Goal: Transaction & Acquisition: Purchase product/service

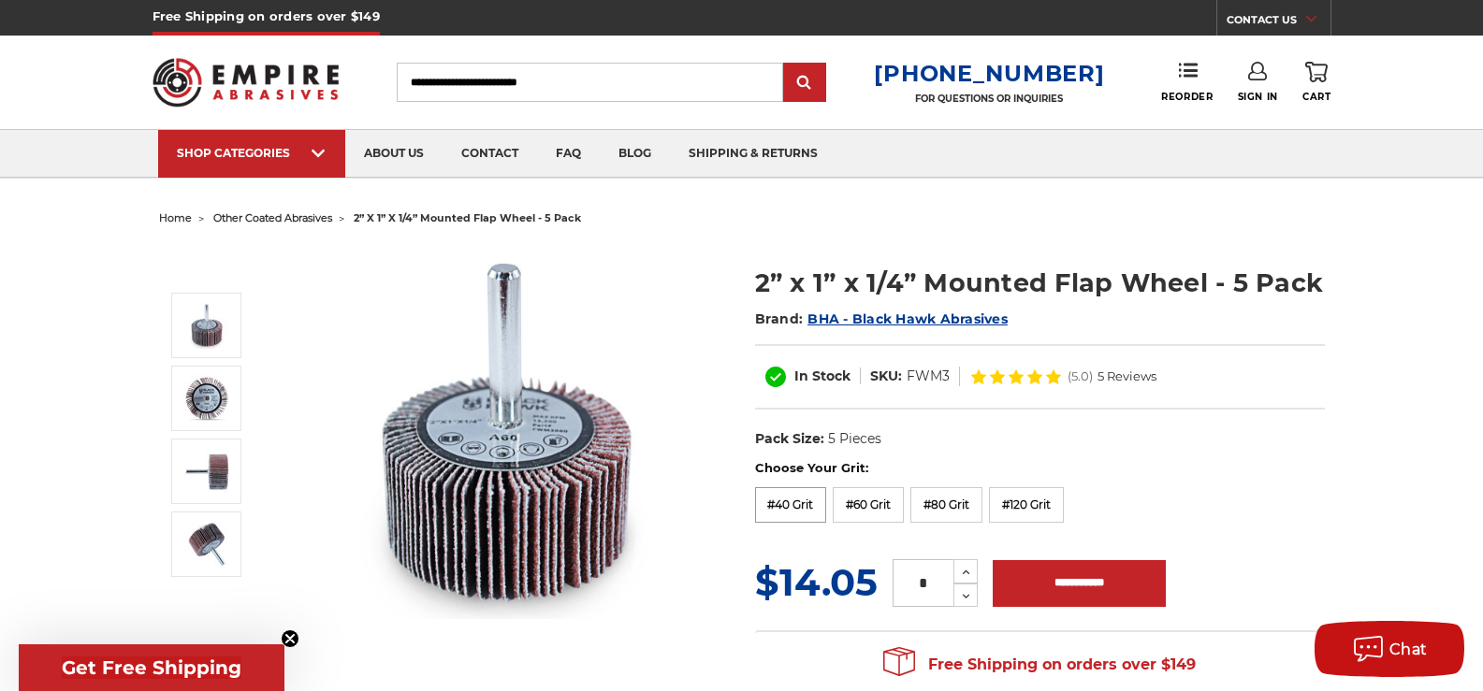
click at [815, 502] on label "#40 Grit" at bounding box center [791, 505] width 72 height 36
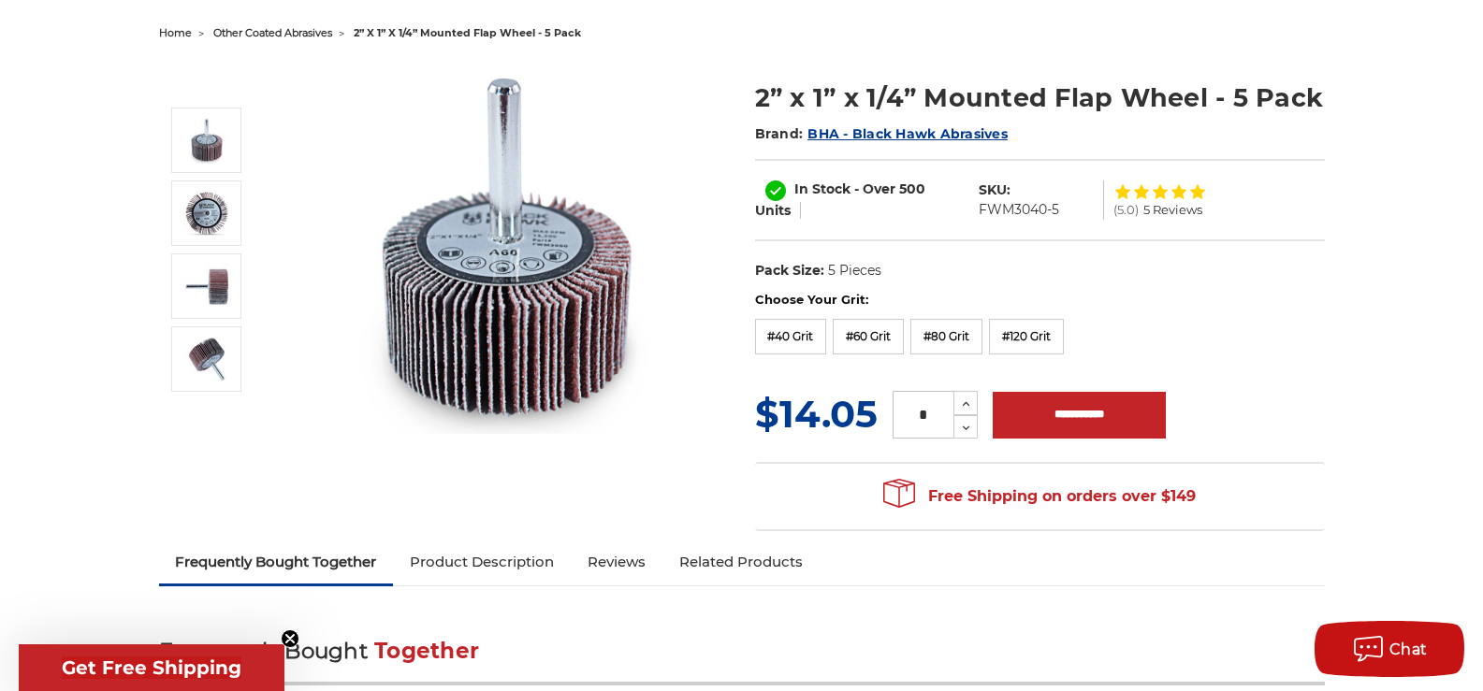
scroll to position [187, 0]
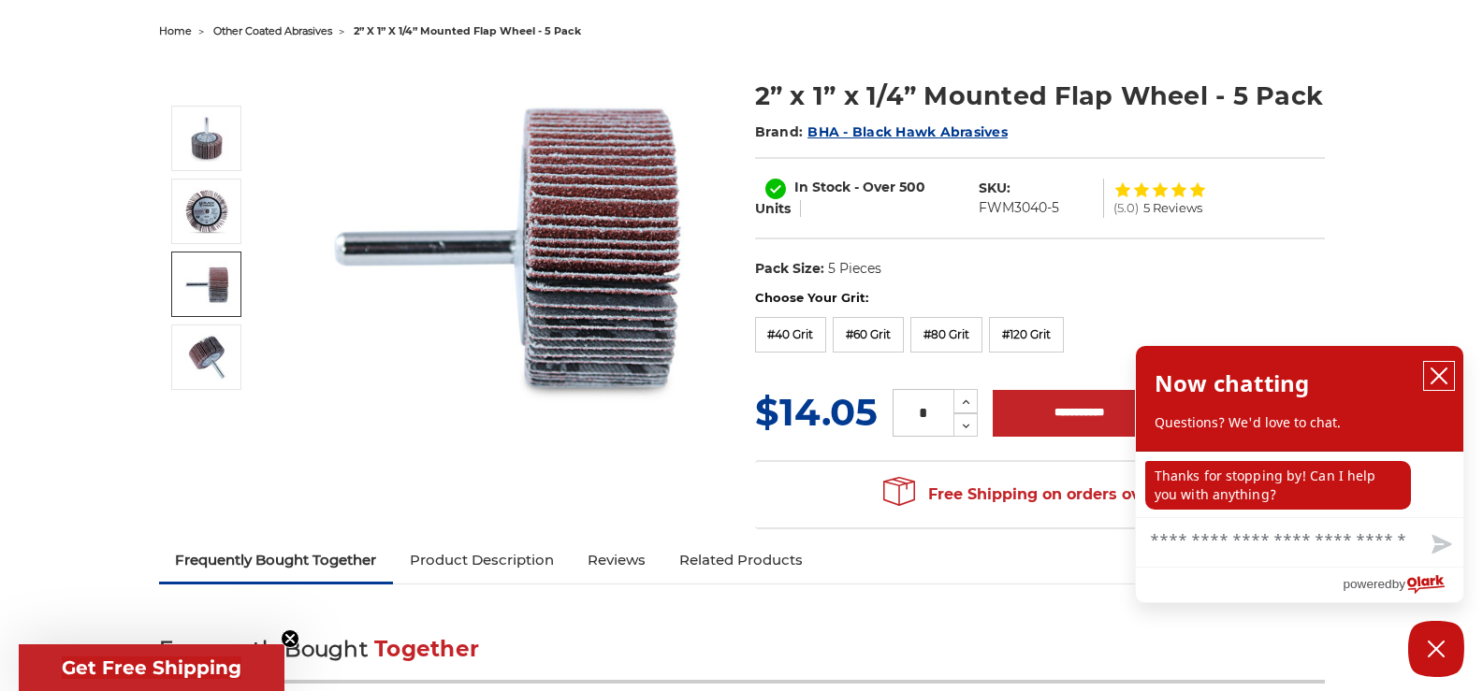
click at [1449, 376] on button "close chatbox" at bounding box center [1439, 376] width 30 height 28
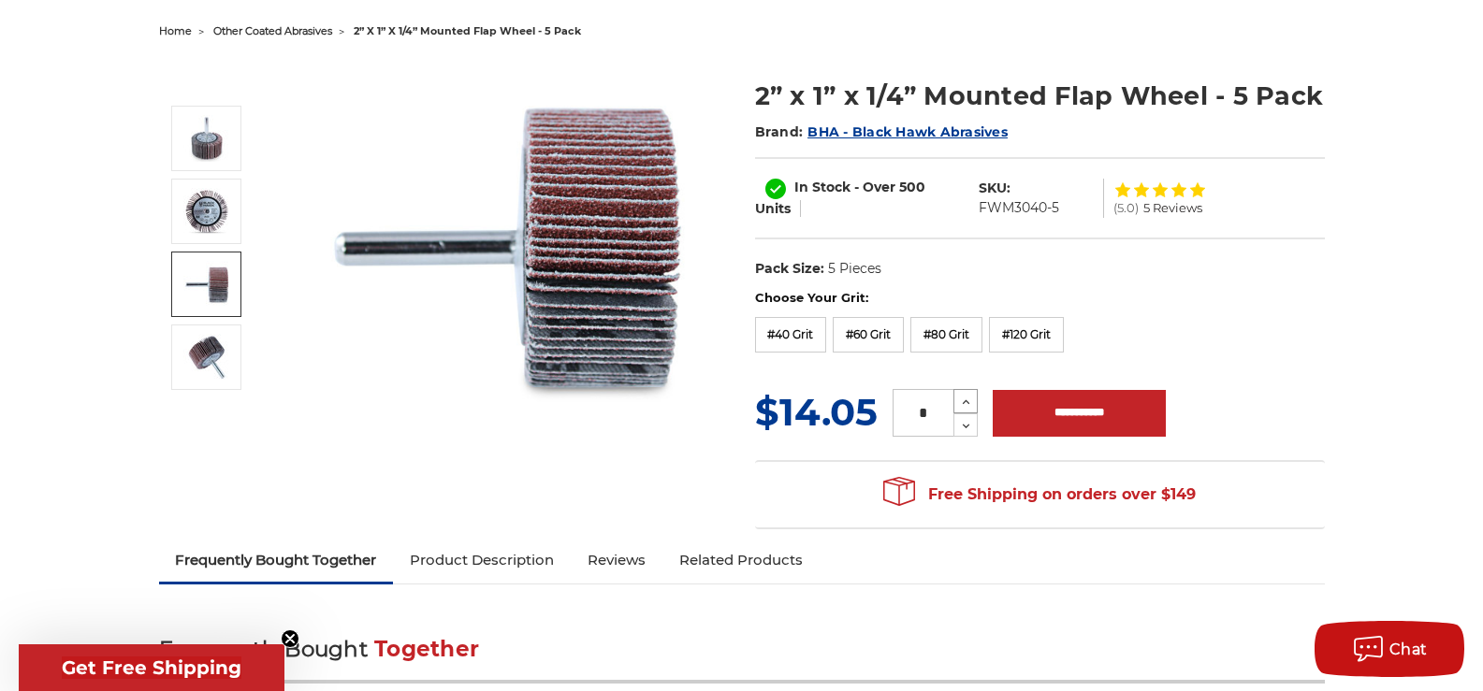
click at [966, 405] on icon at bounding box center [966, 402] width 14 height 17
type input "*"
click at [1058, 425] on input "**********" at bounding box center [1078, 413] width 173 height 47
type input "**********"
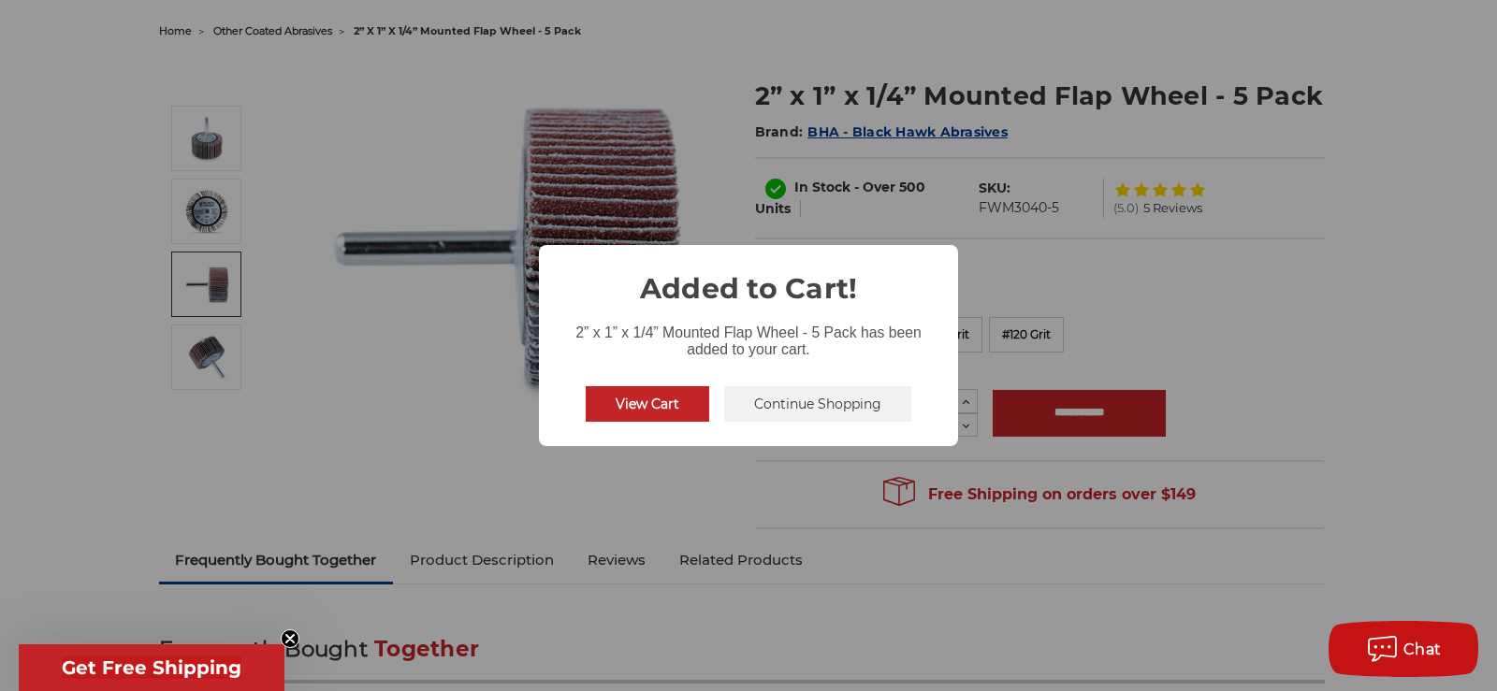
click at [630, 410] on button "View Cart" at bounding box center [647, 404] width 123 height 36
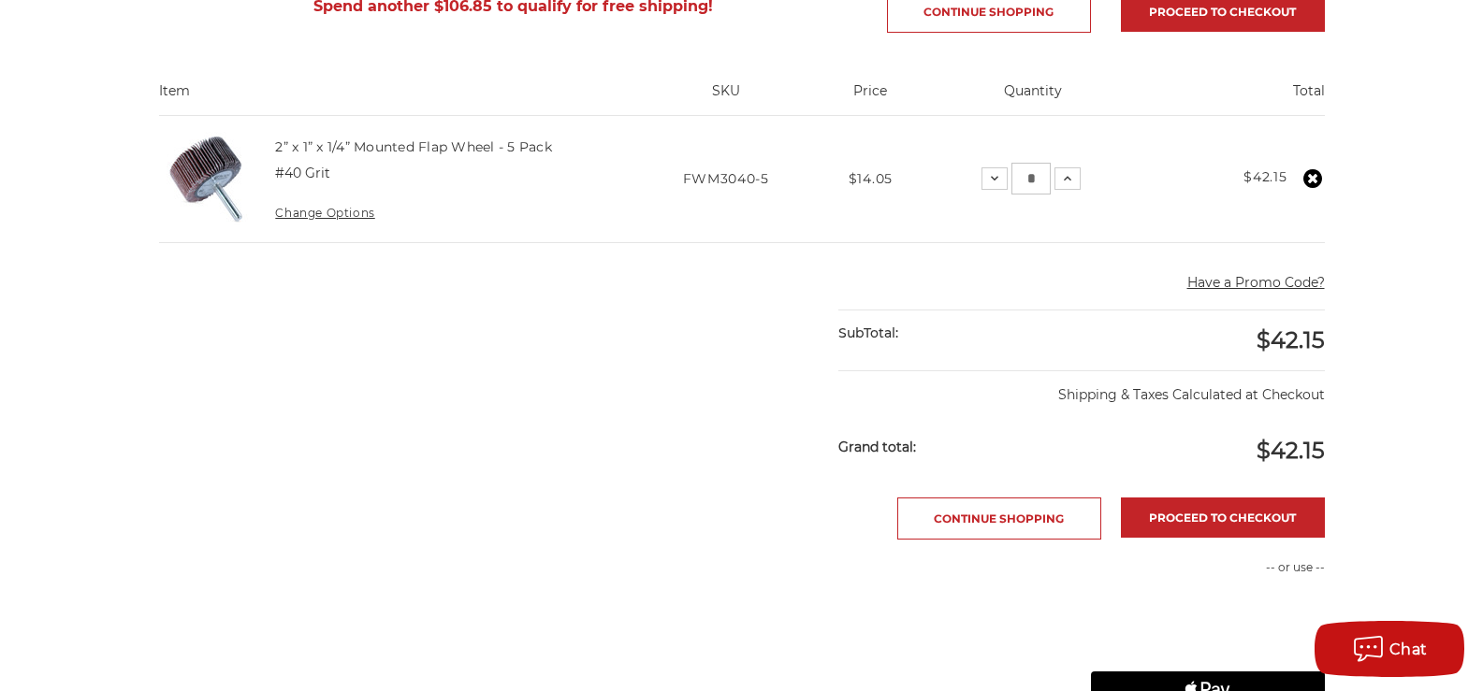
scroll to position [468, 0]
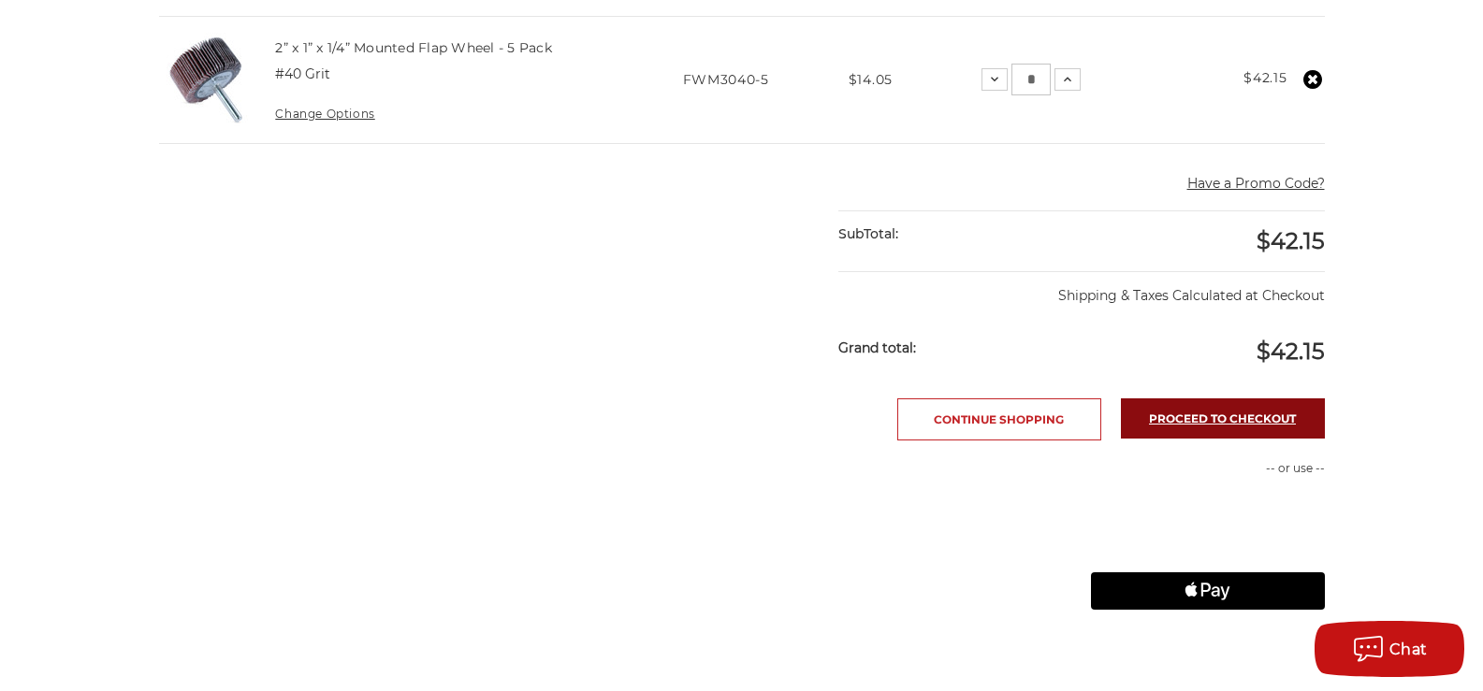
click at [1210, 398] on link "Proceed to checkout" at bounding box center [1223, 418] width 204 height 40
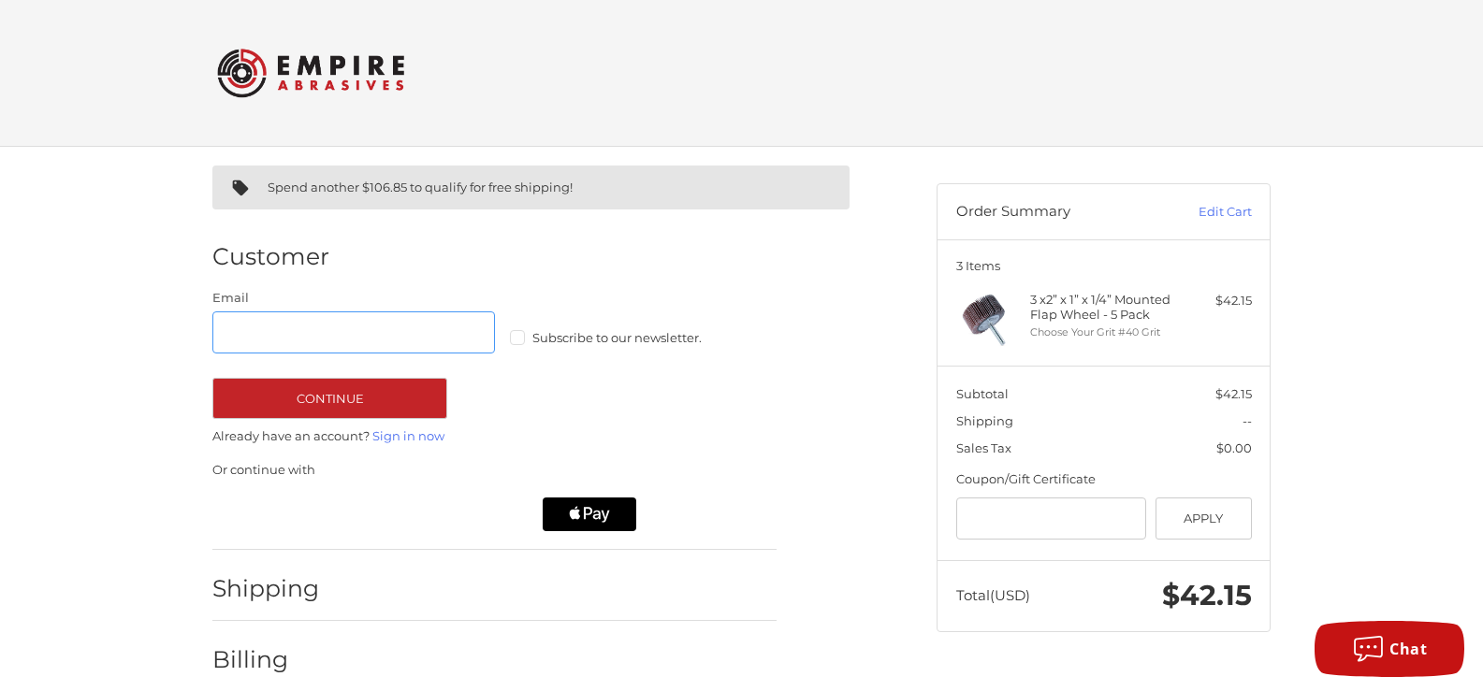
scroll to position [80, 0]
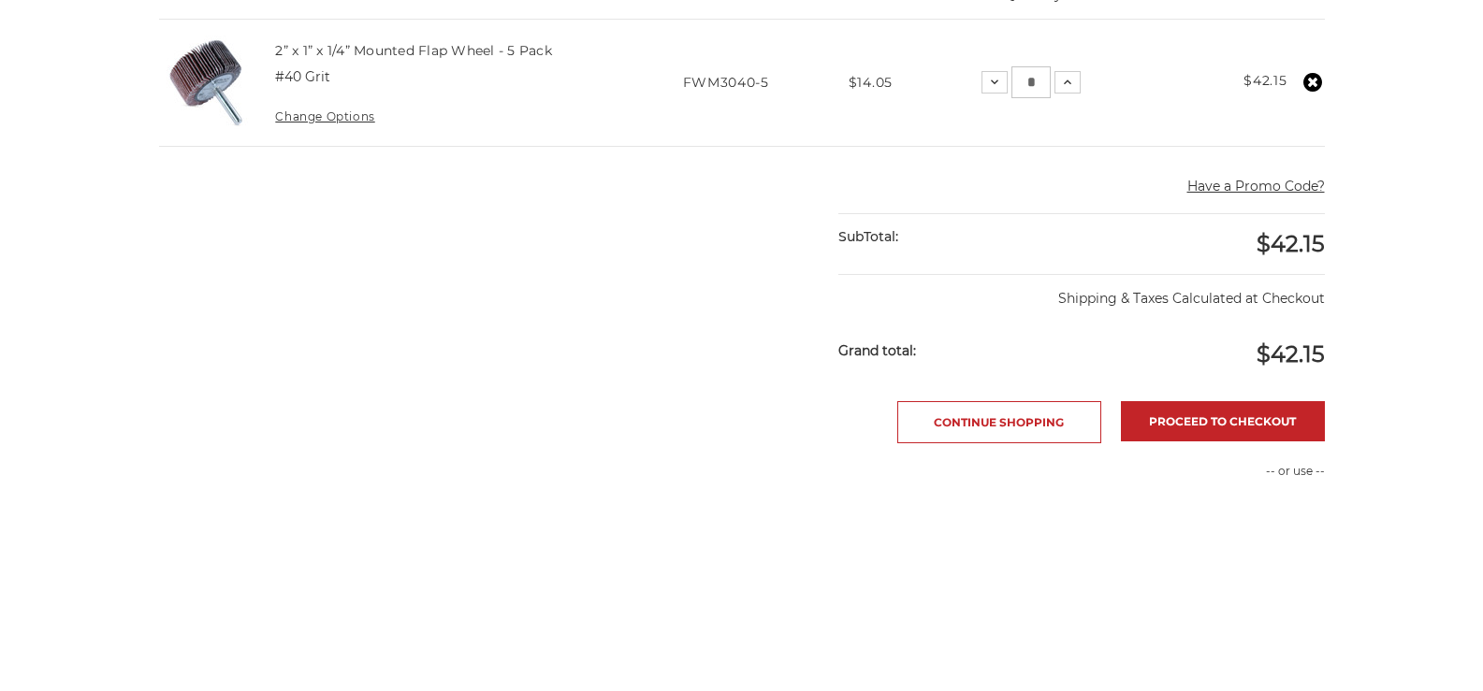
click at [212, 77] on img at bounding box center [206, 83] width 94 height 94
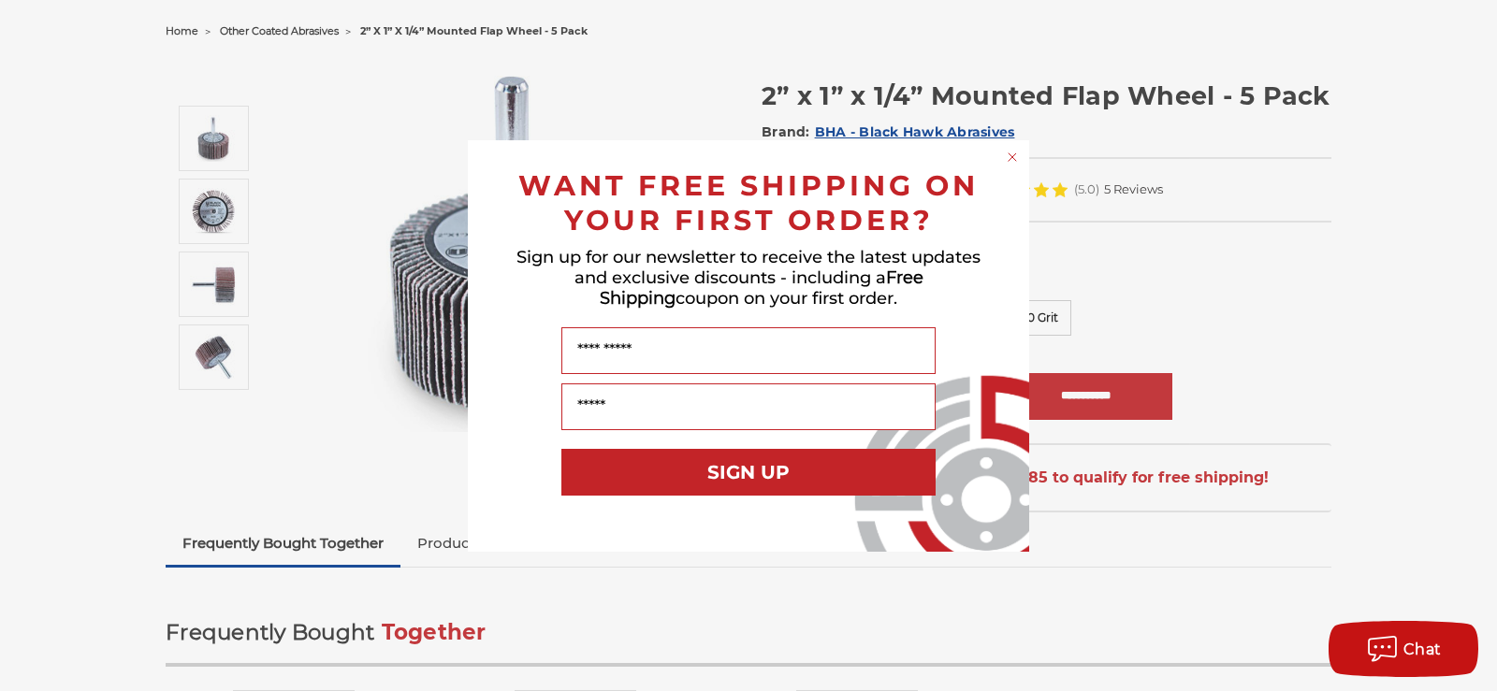
click at [1008, 161] on circle "Close dialog" at bounding box center [1013, 157] width 18 height 18
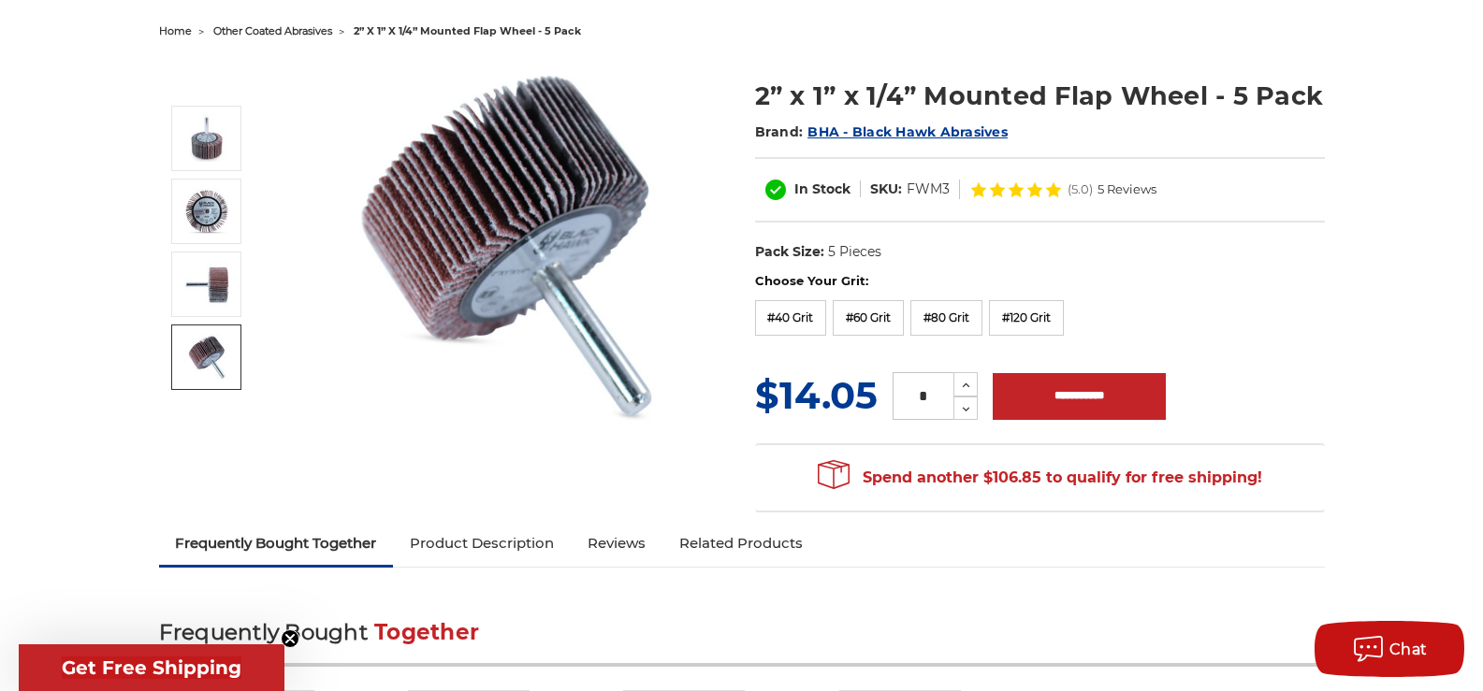
drag, startPoint x: 182, startPoint y: 375, endPoint x: 196, endPoint y: 374, distance: 14.1
click at [183, 375] on img at bounding box center [206, 357] width 47 height 47
